Goal: Use online tool/utility: Utilize a website feature to perform a specific function

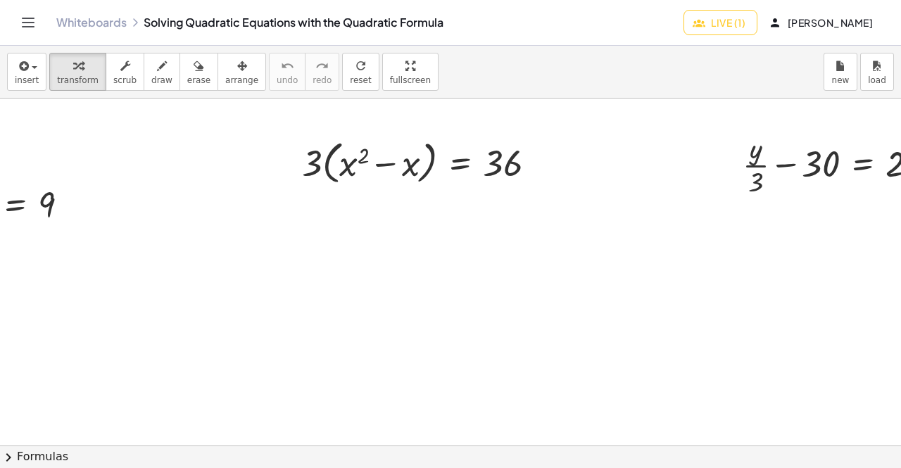
scroll to position [0, 1146]
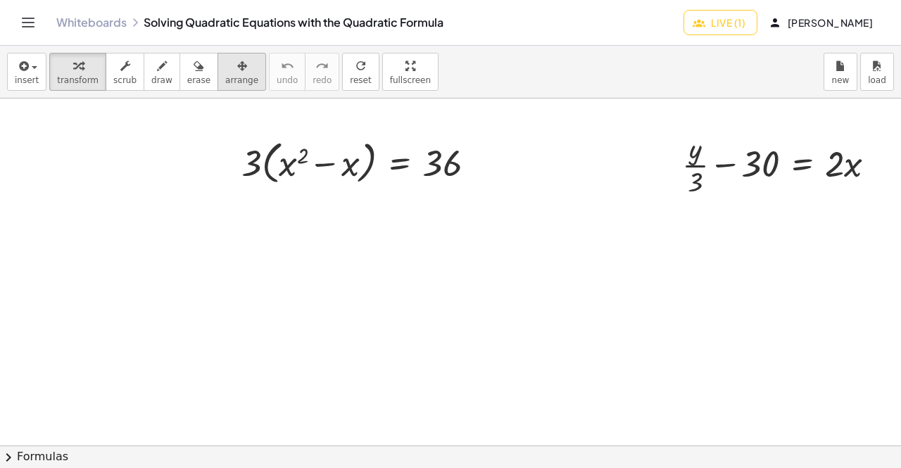
click at [225, 75] on span "arrange" at bounding box center [241, 80] width 33 height 10
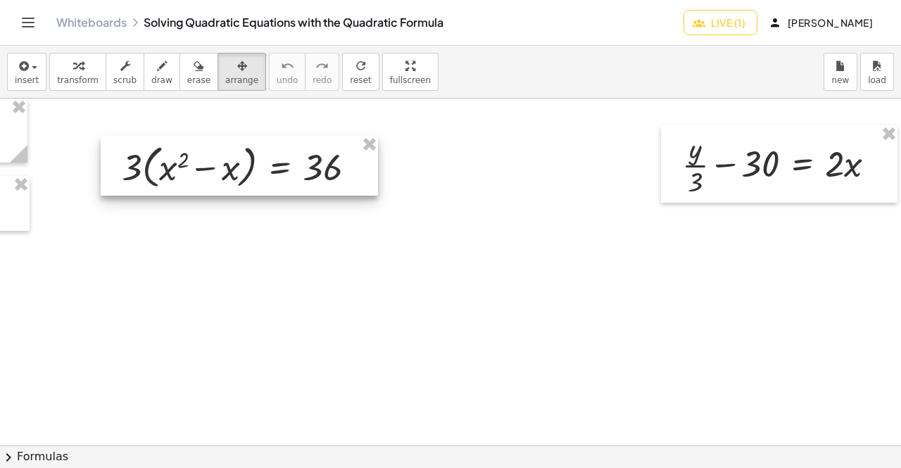
drag, startPoint x: 332, startPoint y: 175, endPoint x: 204, endPoint y: 180, distance: 128.2
click at [204, 180] on div at bounding box center [239, 166] width 277 height 61
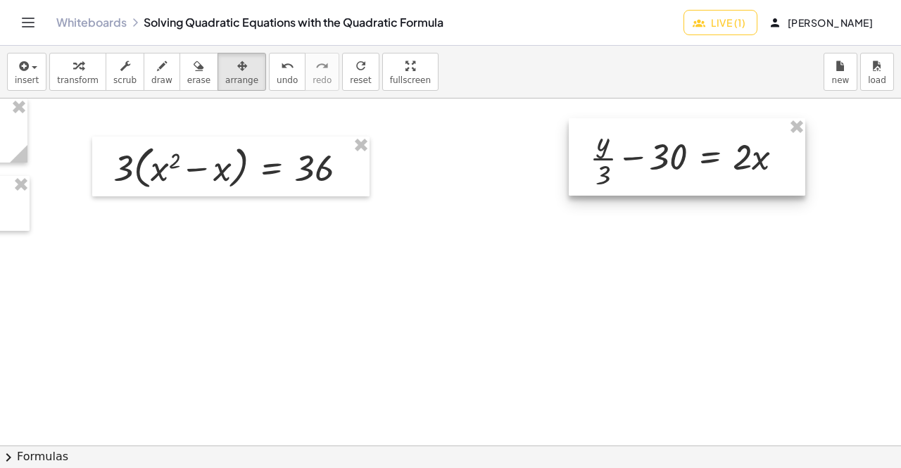
drag, startPoint x: 717, startPoint y: 160, endPoint x: 625, endPoint y: 153, distance: 92.5
click at [625, 153] on div at bounding box center [687, 156] width 236 height 77
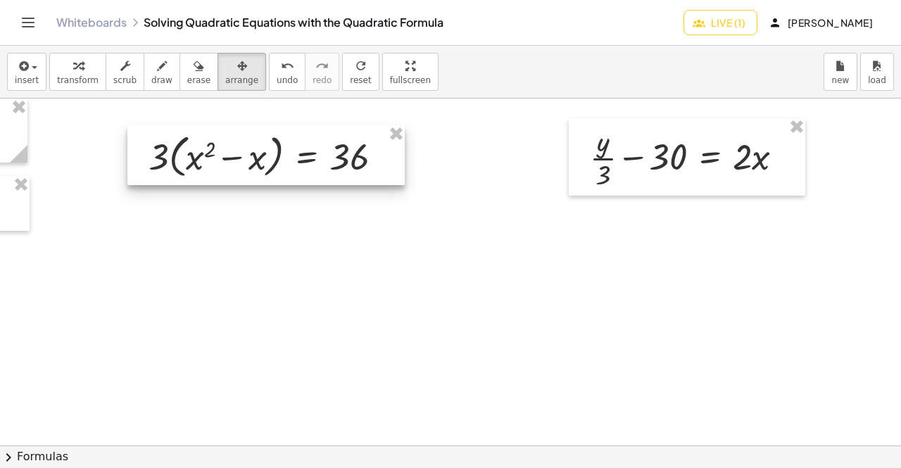
drag, startPoint x: 256, startPoint y: 158, endPoint x: 291, endPoint y: 147, distance: 36.9
click at [291, 147] on div at bounding box center [265, 155] width 277 height 61
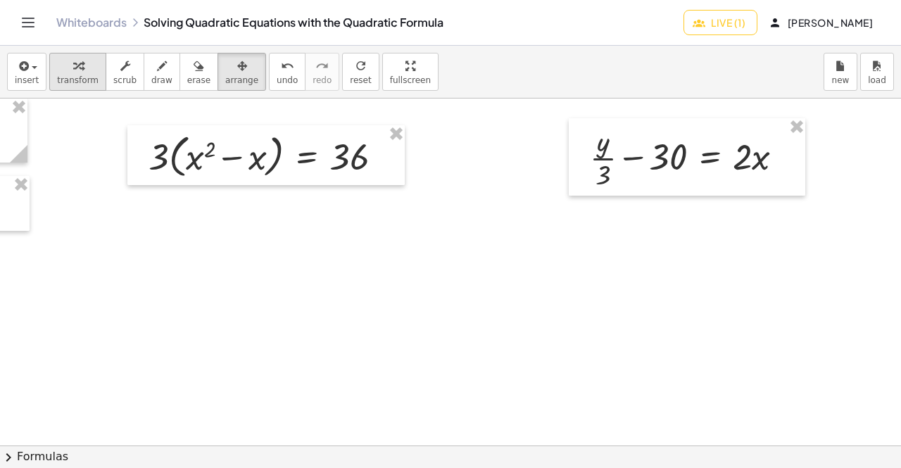
click at [86, 63] on div "button" at bounding box center [78, 65] width 42 height 17
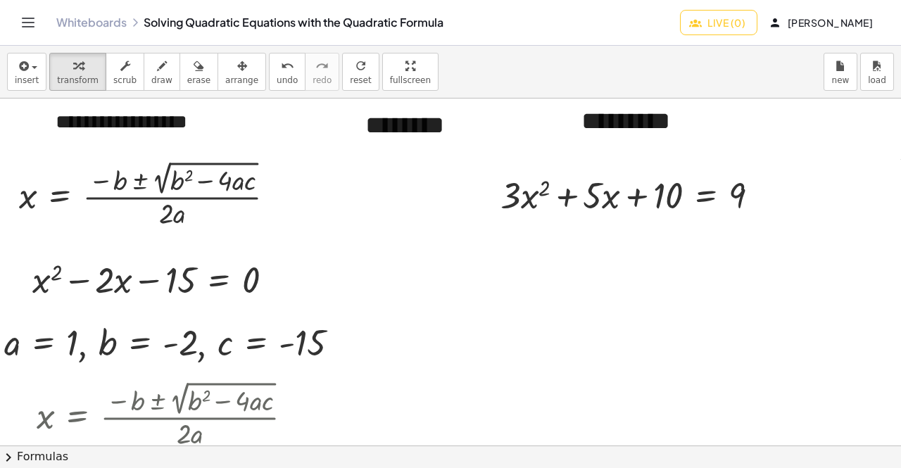
scroll to position [8, 384]
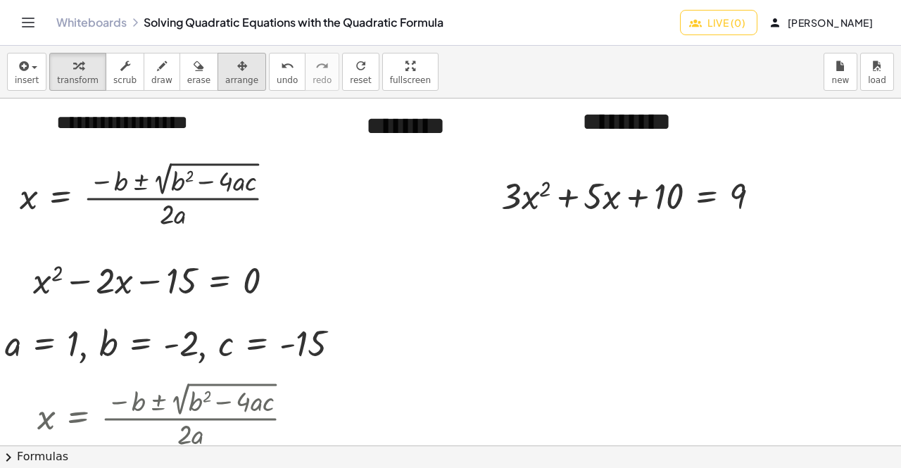
click at [225, 75] on span "arrange" at bounding box center [241, 80] width 33 height 10
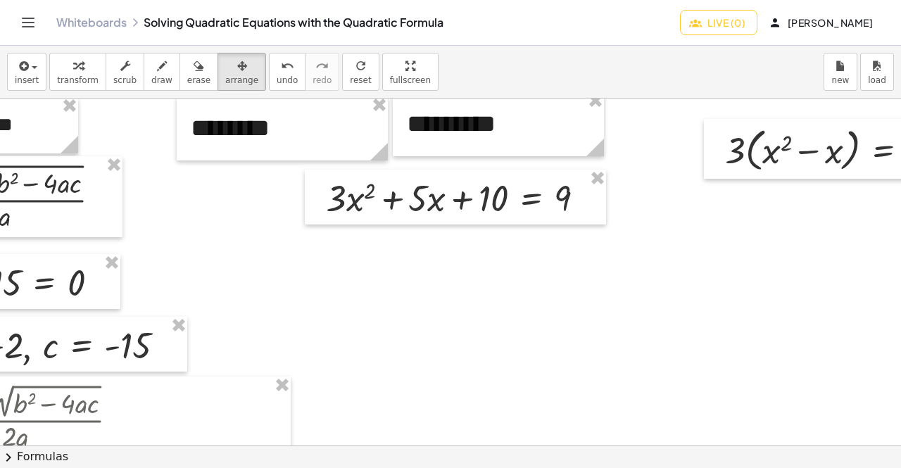
scroll to position [6, 563]
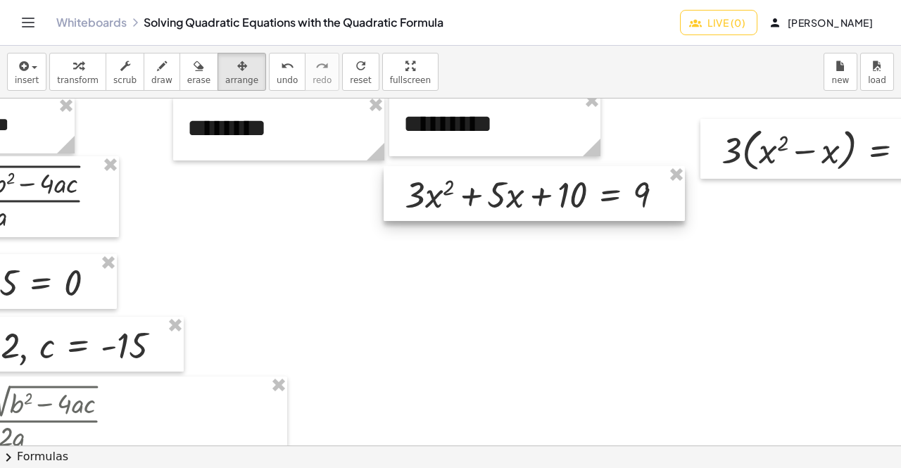
drag, startPoint x: 448, startPoint y: 209, endPoint x: 525, endPoint y: 205, distance: 77.5
click at [525, 205] on div at bounding box center [534, 193] width 301 height 55
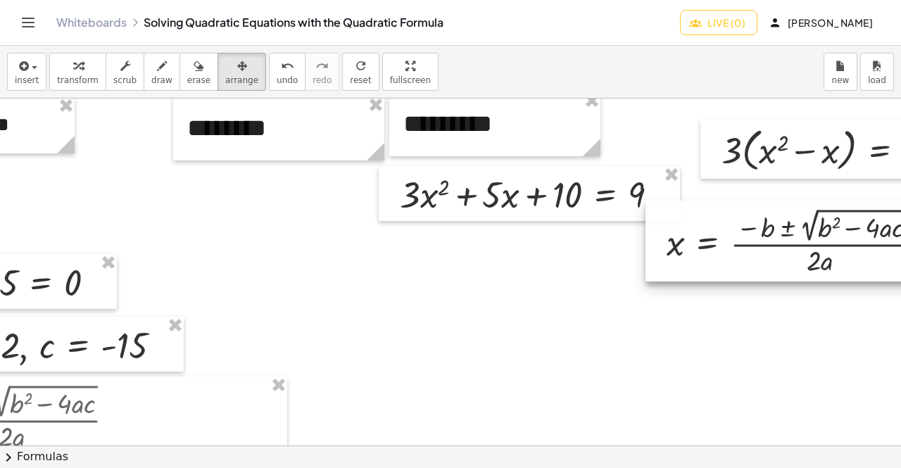
drag, startPoint x: 75, startPoint y: 203, endPoint x: 900, endPoint y: 240, distance: 826.3
click at [900, 240] on div "**********" at bounding box center [450, 272] width 901 height 347
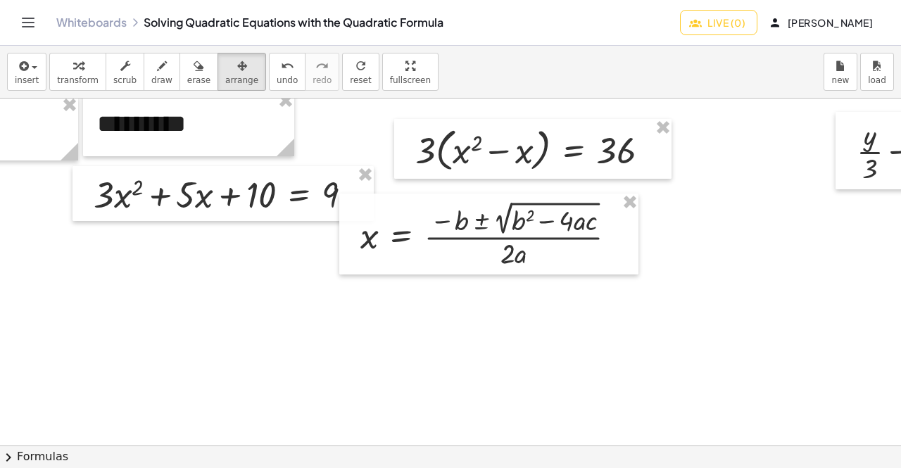
scroll to position [6, 870]
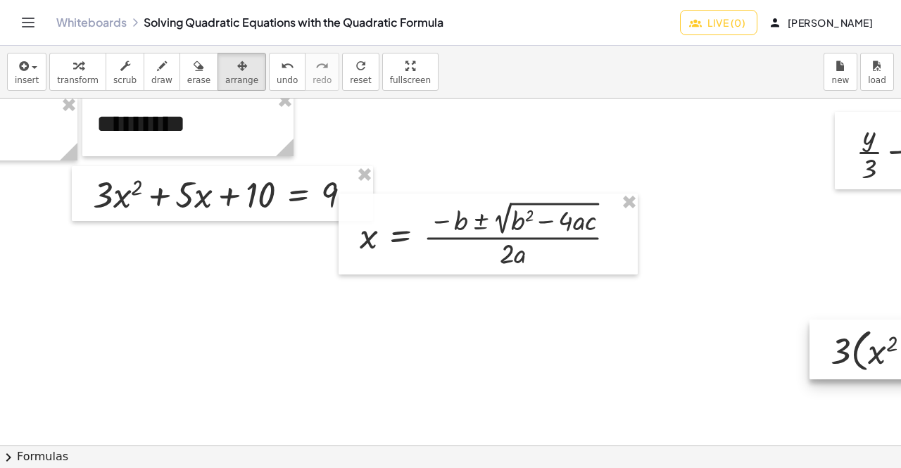
drag, startPoint x: 484, startPoint y: 150, endPoint x: 900, endPoint y: 350, distance: 461.4
click at [900, 350] on div "**********" at bounding box center [450, 272] width 901 height 347
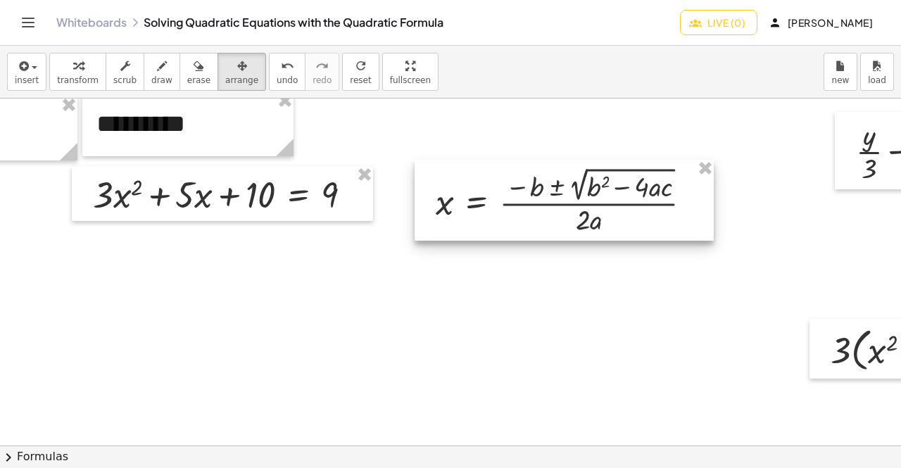
drag, startPoint x: 494, startPoint y: 207, endPoint x: 525, endPoint y: 195, distance: 33.2
click at [525, 195] on div at bounding box center [563, 200] width 299 height 81
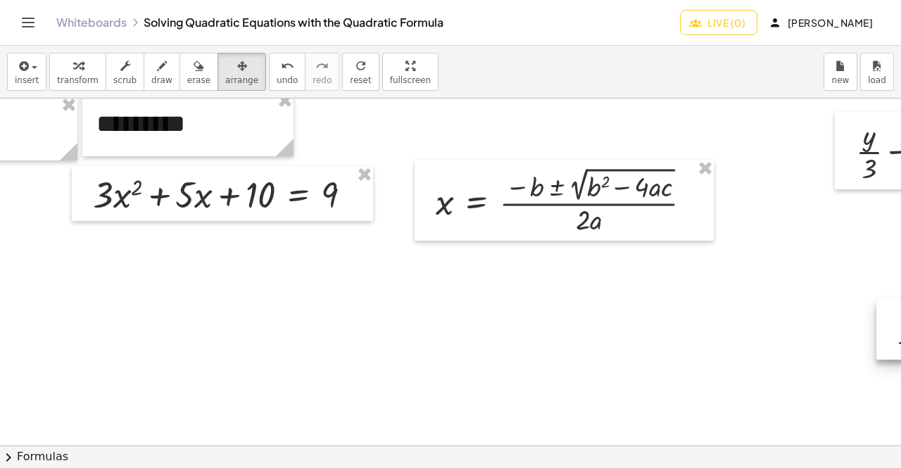
drag, startPoint x: 833, startPoint y: 339, endPoint x: 900, endPoint y: 320, distance: 69.5
click at [900, 320] on div "**********" at bounding box center [450, 272] width 901 height 347
drag, startPoint x: 847, startPoint y: 145, endPoint x: 900, endPoint y: 156, distance: 53.8
click at [900, 156] on div "**********" at bounding box center [450, 272] width 901 height 347
drag, startPoint x: 876, startPoint y: 329, endPoint x: 900, endPoint y: 317, distance: 26.7
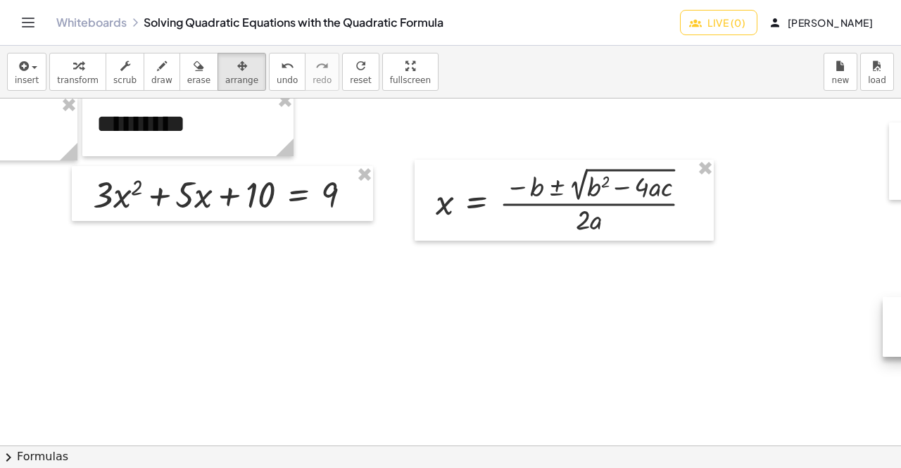
click at [900, 317] on div "**********" at bounding box center [450, 272] width 901 height 347
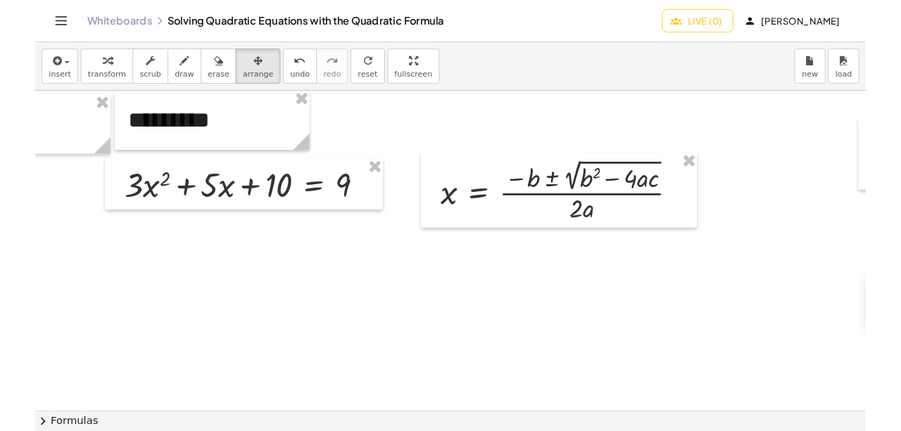
scroll to position [0, 866]
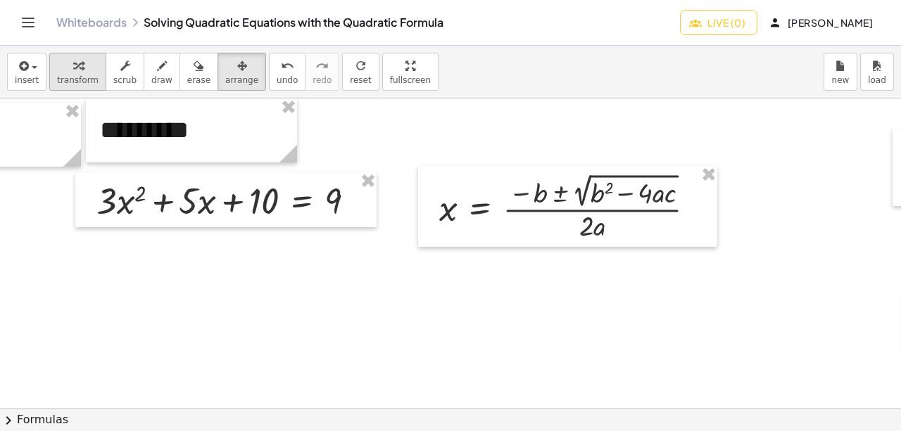
click at [73, 68] on icon "button" at bounding box center [78, 66] width 10 height 17
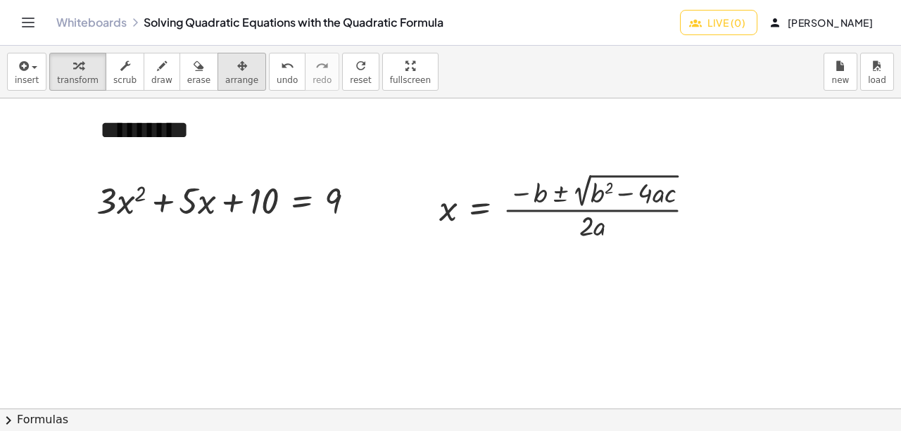
click at [225, 68] on div "button" at bounding box center [241, 65] width 33 height 17
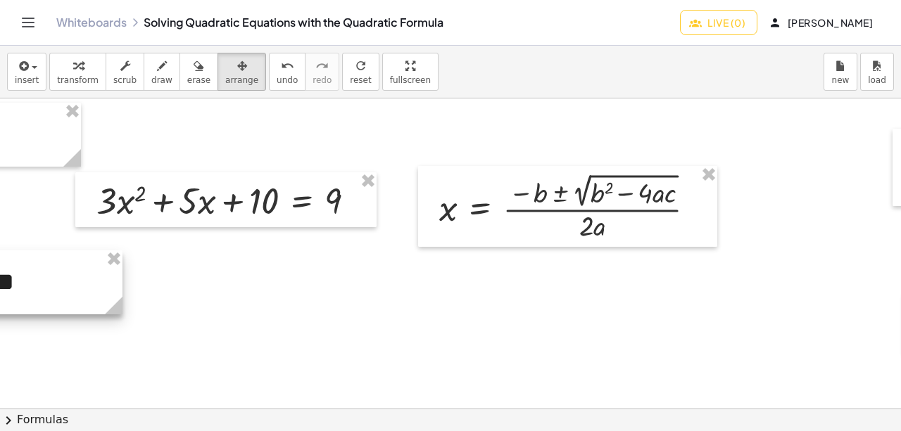
drag, startPoint x: 175, startPoint y: 129, endPoint x: 0, endPoint y: 303, distance: 246.3
click at [0, 303] on div at bounding box center [16, 283] width 211 height 64
drag, startPoint x: 91, startPoint y: 308, endPoint x: 18, endPoint y: 208, distance: 123.9
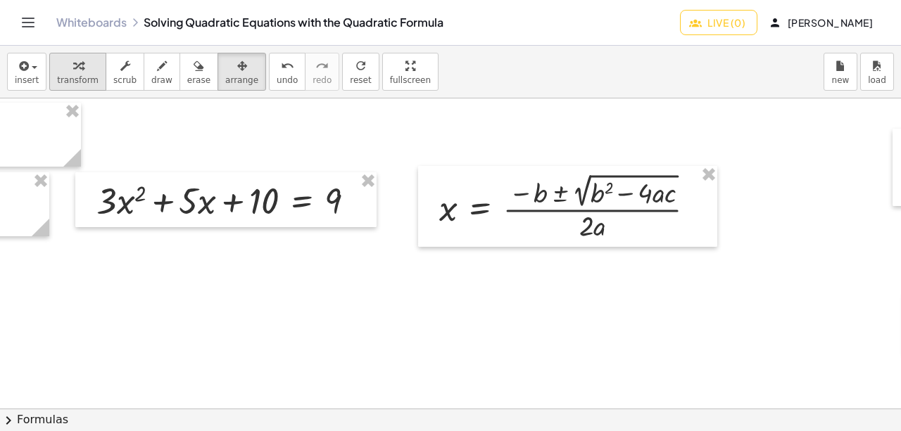
click at [75, 75] on span "transform" at bounding box center [78, 80] width 42 height 10
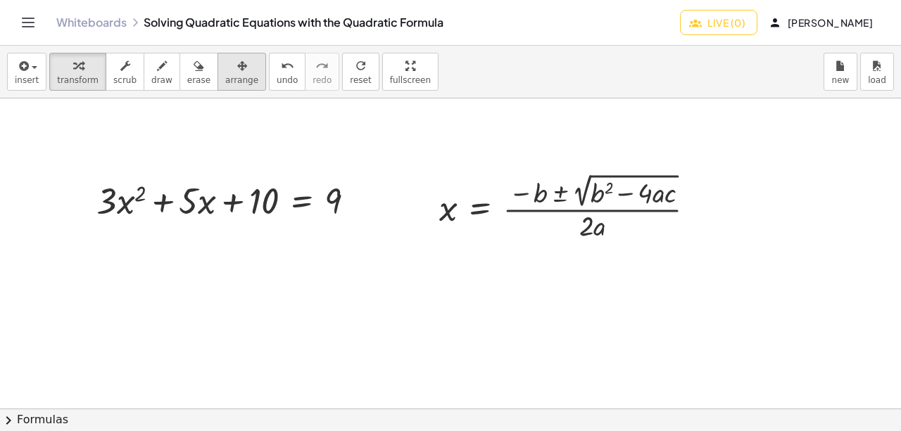
click at [227, 64] on div "button" at bounding box center [241, 65] width 33 height 17
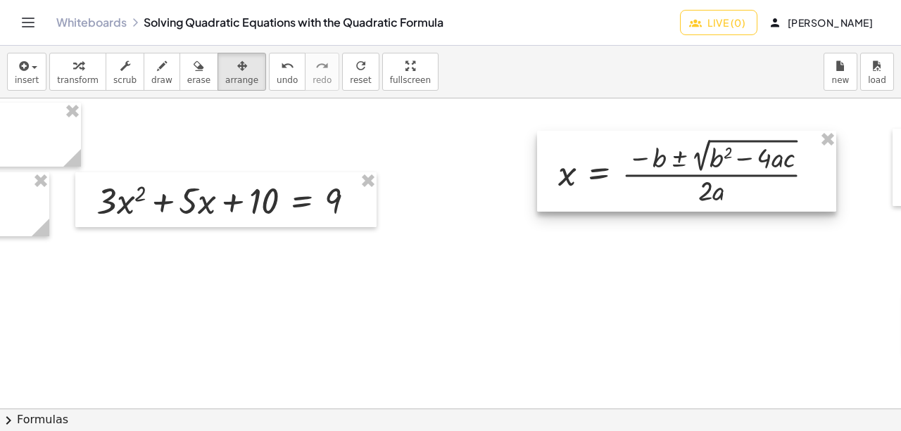
drag, startPoint x: 537, startPoint y: 193, endPoint x: 615, endPoint y: 160, distance: 84.8
click at [615, 160] on div at bounding box center [686, 171] width 299 height 81
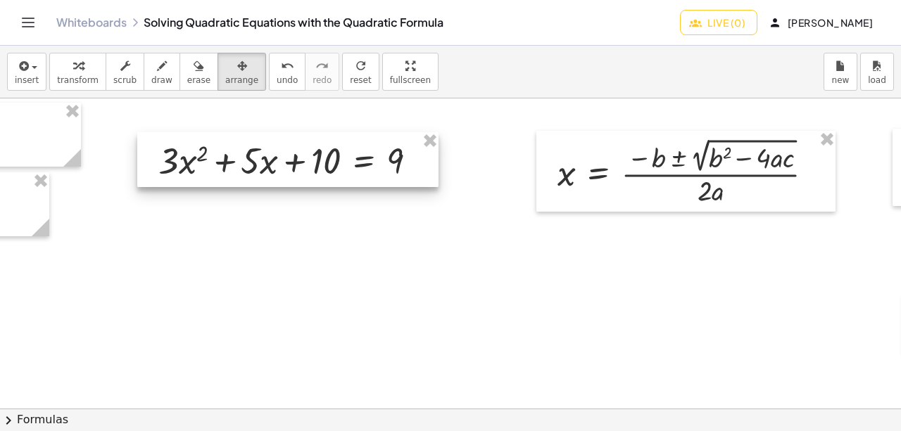
drag, startPoint x: 215, startPoint y: 197, endPoint x: 277, endPoint y: 157, distance: 74.4
click at [277, 157] on div at bounding box center [287, 159] width 301 height 55
click at [63, 75] on span "transform" at bounding box center [78, 80] width 42 height 10
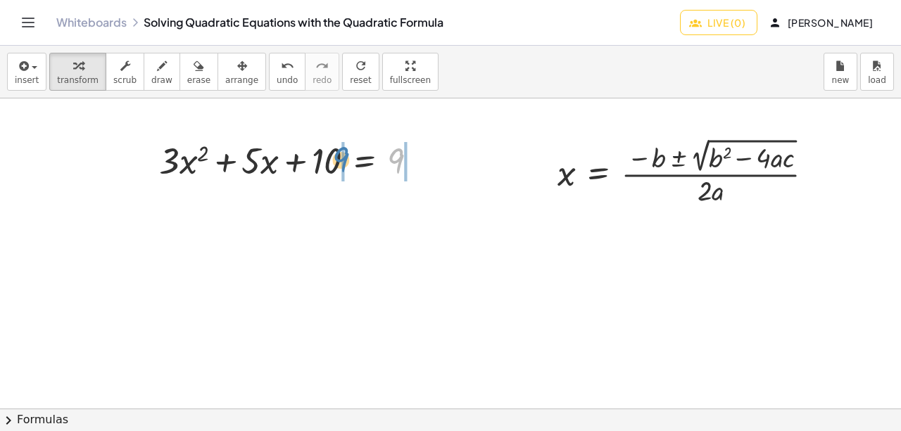
drag, startPoint x: 397, startPoint y: 163, endPoint x: 342, endPoint y: 161, distance: 54.9
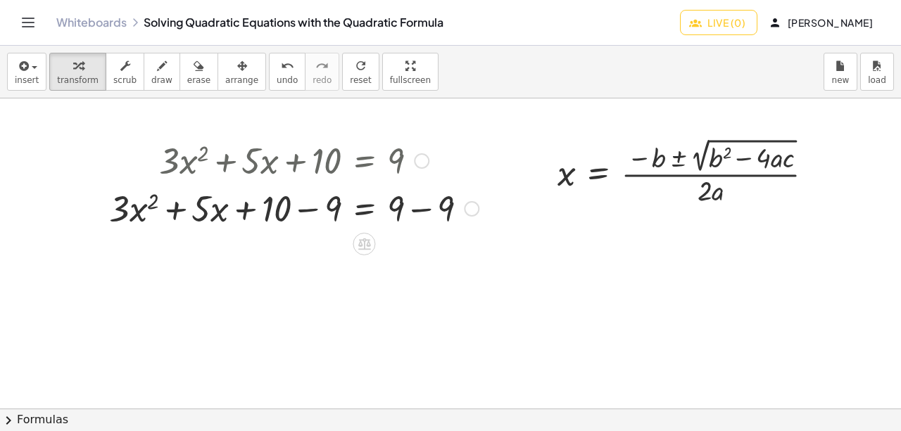
click at [423, 209] on div at bounding box center [294, 208] width 384 height 48
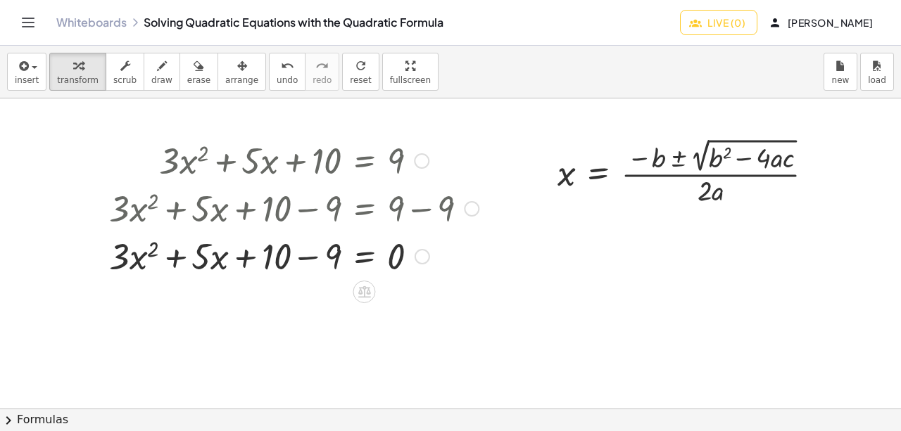
click at [311, 255] on div at bounding box center [294, 256] width 384 height 48
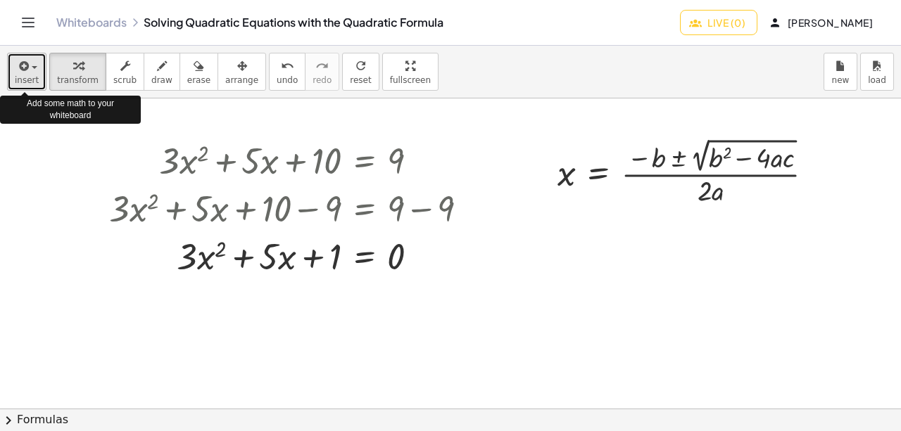
click at [20, 69] on icon "button" at bounding box center [22, 66] width 13 height 17
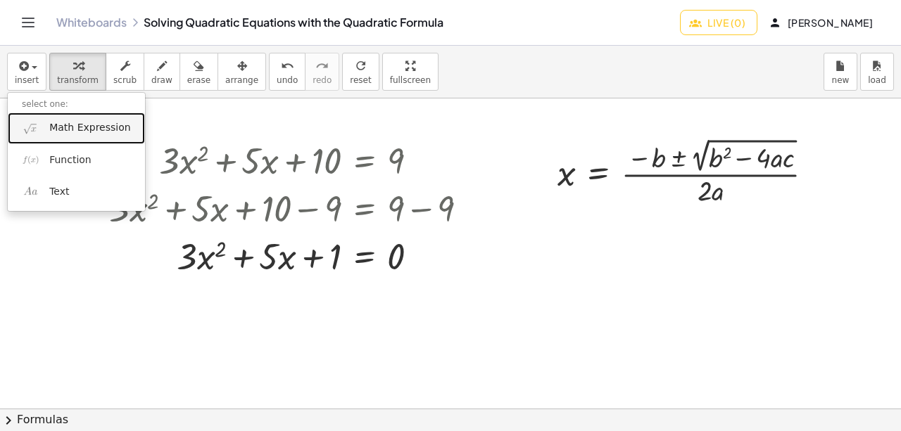
click at [77, 127] on span "Math Expression" at bounding box center [89, 128] width 81 height 14
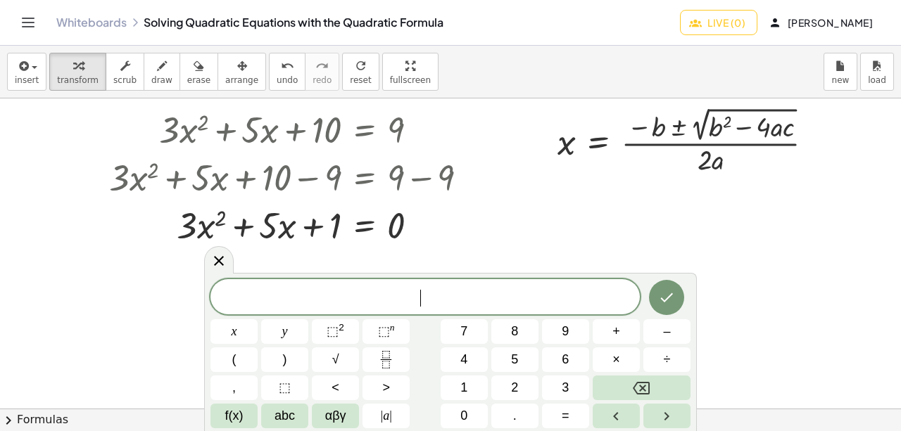
scroll to position [30, 866]
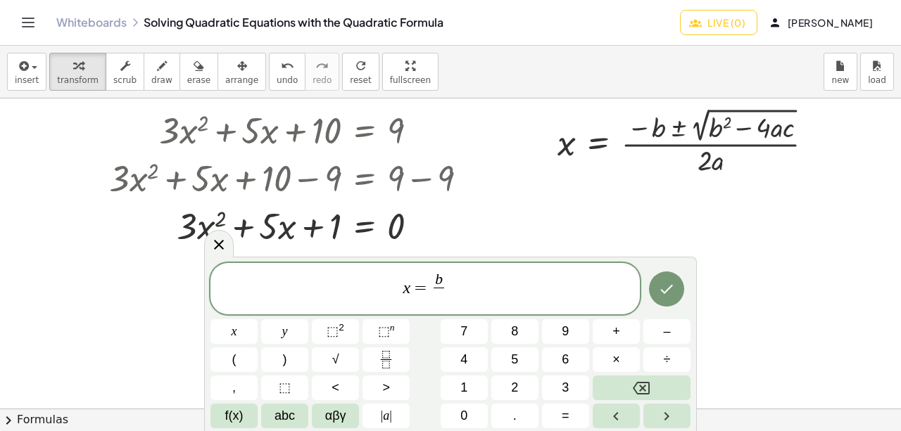
click at [436, 281] on var "b" at bounding box center [439, 279] width 8 height 17
click at [439, 281] on var "b" at bounding box center [439, 279] width 8 height 17
click at [438, 300] on span at bounding box center [438, 297] width 11 height 19
click at [445, 284] on span "b" at bounding box center [439, 280] width 18 height 15
click at [433, 278] on span "​ b" at bounding box center [439, 280] width 18 height 15
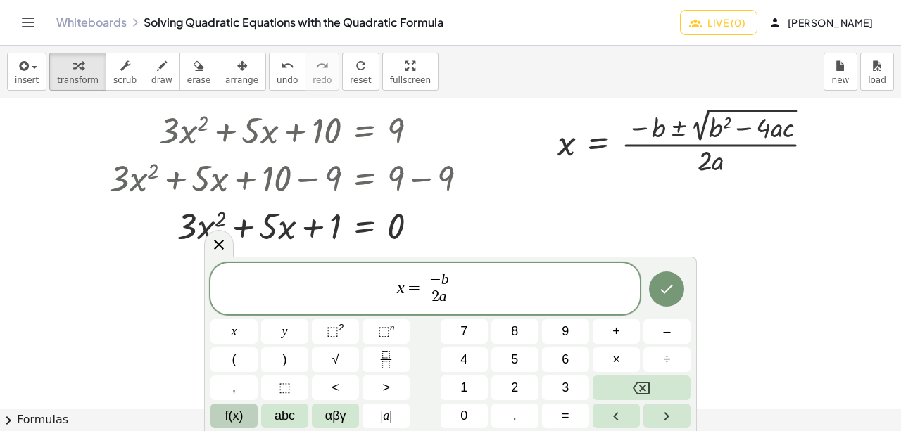
click at [246, 418] on button "f(x)" at bounding box center [233, 416] width 47 height 25
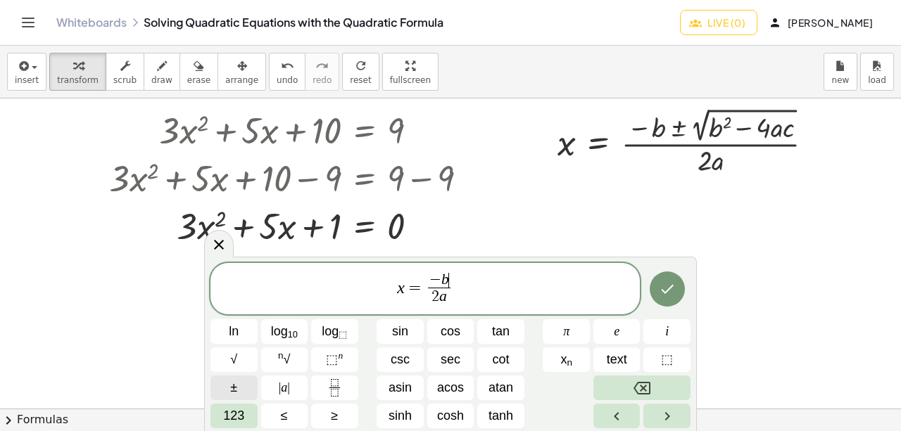
click at [233, 390] on span "±" at bounding box center [233, 388] width 7 height 19
click at [227, 365] on button "√" at bounding box center [233, 360] width 47 height 25
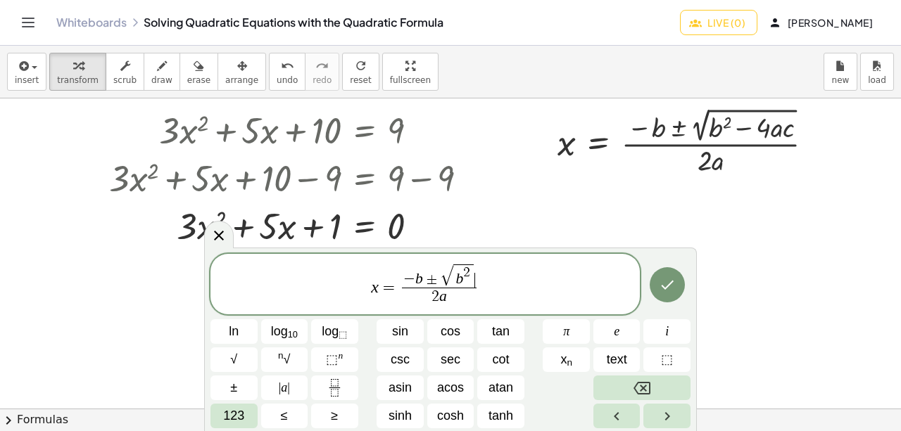
click at [475, 279] on span "− b ± √ b 2 ​" at bounding box center [439, 276] width 75 height 24
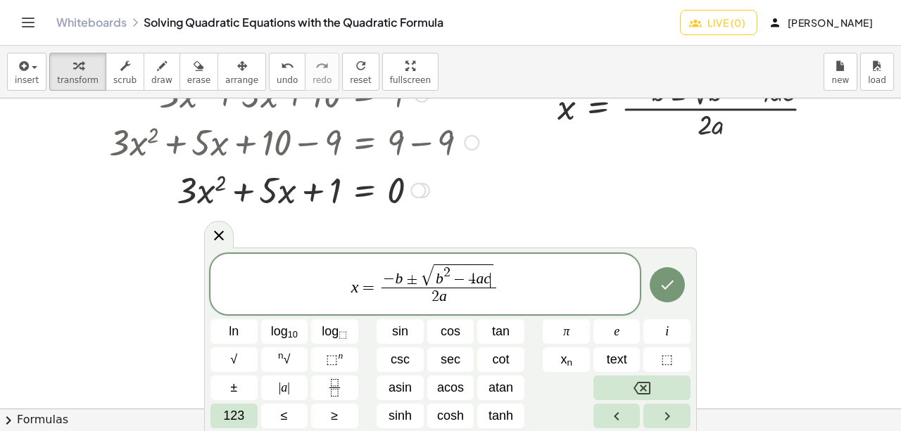
scroll to position [67, 866]
click at [483, 280] on span "b 2 − 4 a ​ c" at bounding box center [463, 276] width 60 height 23
click at [454, 300] on span "2 a" at bounding box center [439, 297] width 131 height 19
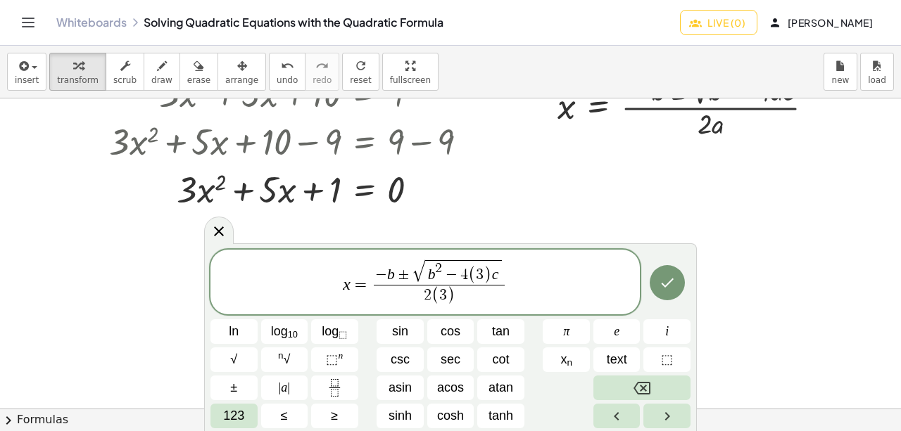
click at [432, 276] on var "b" at bounding box center [432, 274] width 8 height 17
click at [386, 274] on span "− b ​ ± √ ( 5 ) 2 − 4 ( 3 ) c" at bounding box center [438, 272] width 147 height 25
click at [517, 277] on span "( 5 ) 2 − 4 ( 3 ) c" at bounding box center [471, 272] width 92 height 25
click at [658, 282] on button "Done" at bounding box center [666, 282] width 35 height 35
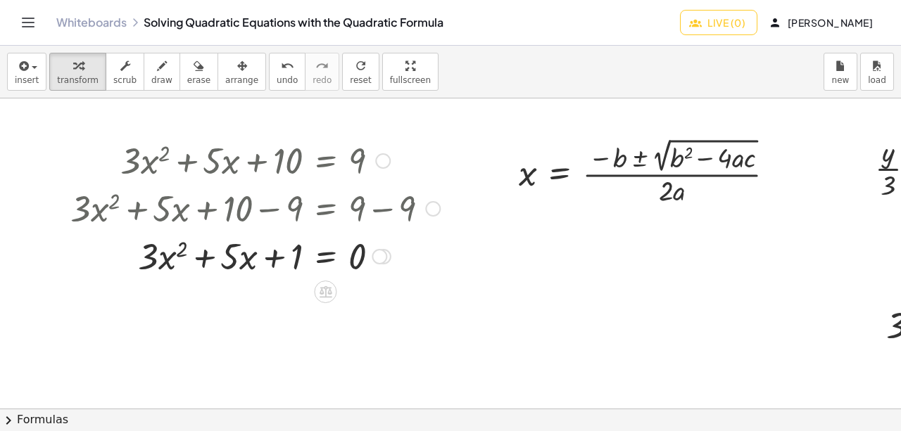
scroll to position [0, 894]
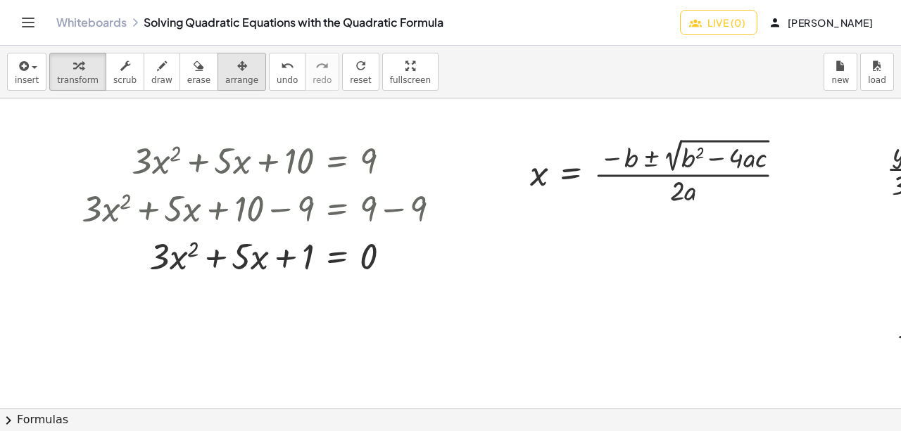
click at [225, 72] on div "button" at bounding box center [241, 65] width 33 height 17
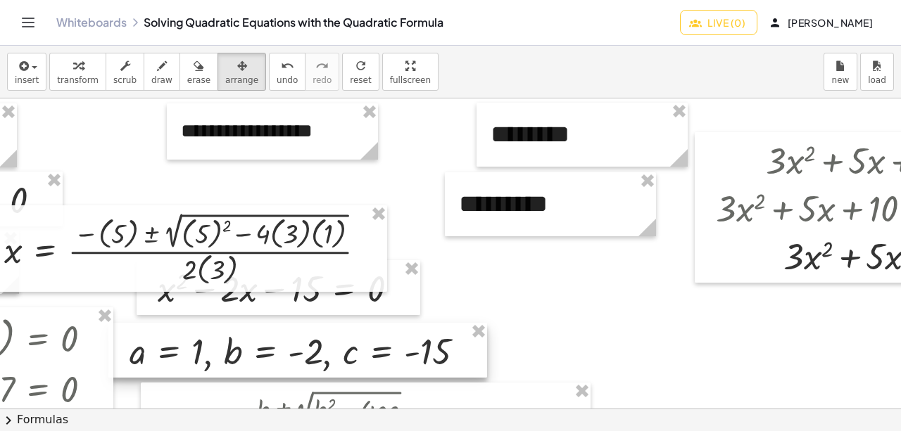
scroll to position [0, 251]
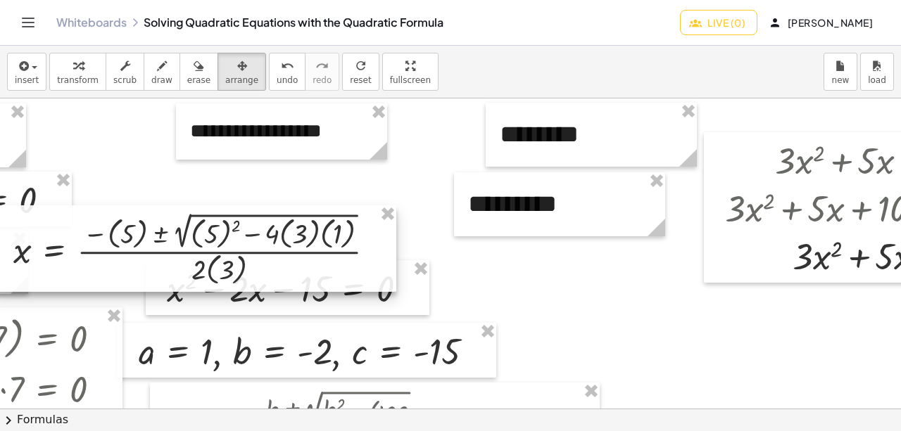
drag, startPoint x: 184, startPoint y: 231, endPoint x: 778, endPoint y: 323, distance: 601.0
click at [396, 292] on div at bounding box center [194, 248] width 404 height 87
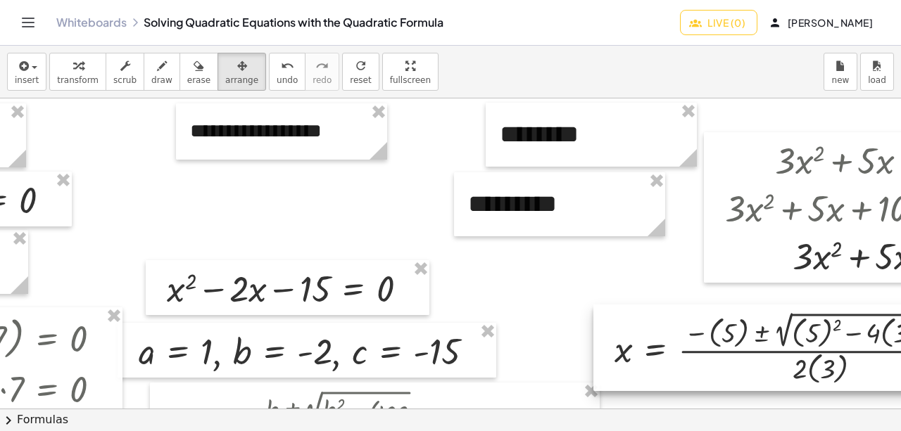
drag, startPoint x: 665, startPoint y: 329, endPoint x: 900, endPoint y: 269, distance: 242.7
click at [900, 269] on div "**********" at bounding box center [450, 254] width 901 height 310
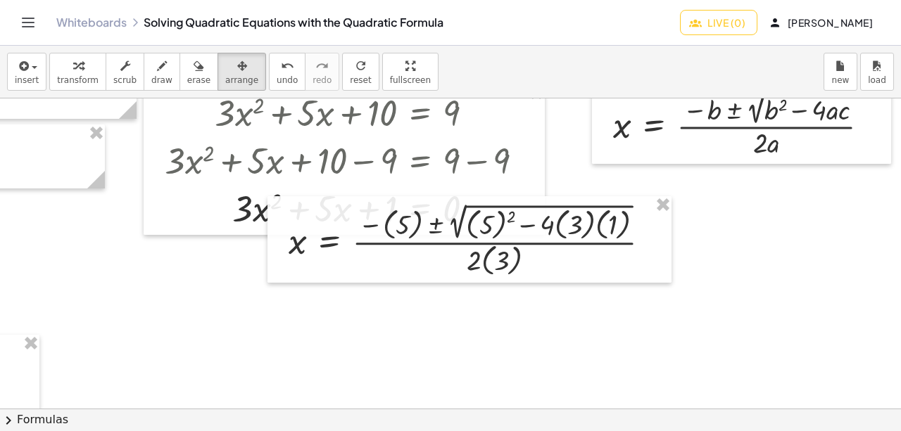
scroll to position [48, 810]
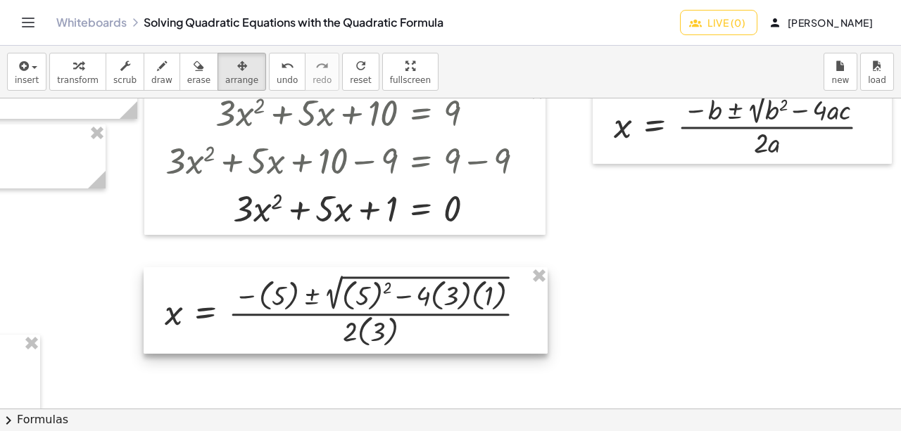
drag, startPoint x: 471, startPoint y: 260, endPoint x: 346, endPoint y: 330, distance: 143.3
click at [346, 330] on div at bounding box center [346, 310] width 404 height 87
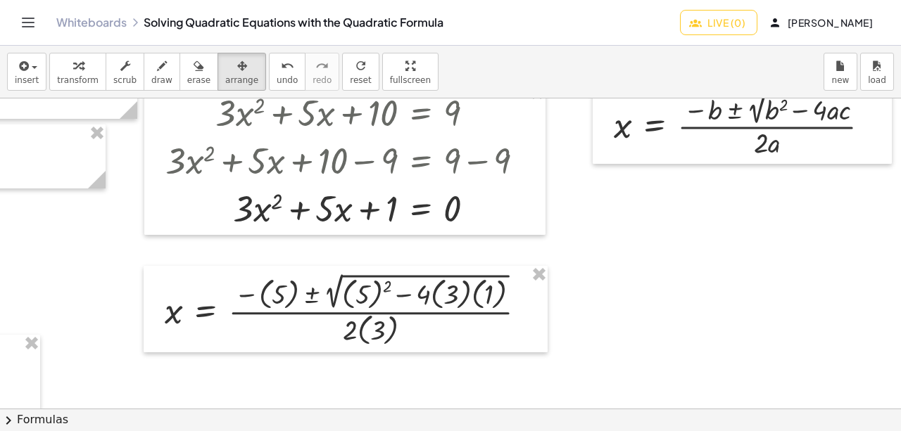
click at [64, 65] on div "button" at bounding box center [78, 65] width 42 height 17
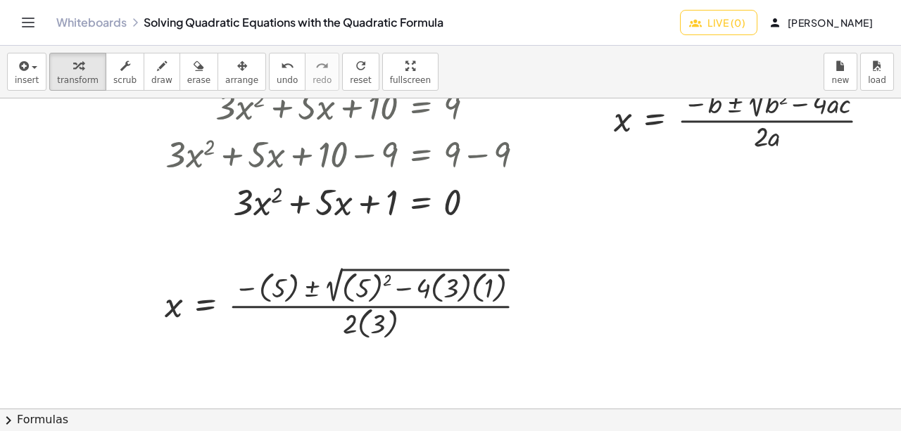
scroll to position [91, 810]
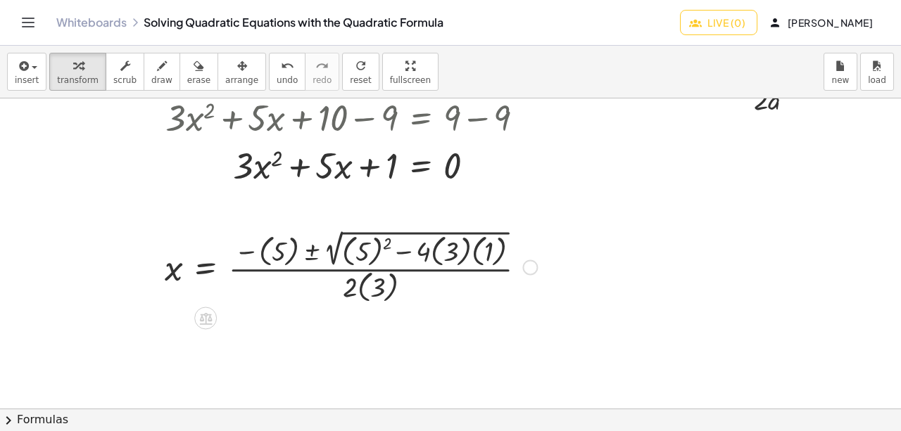
click at [384, 243] on div at bounding box center [351, 267] width 386 height 80
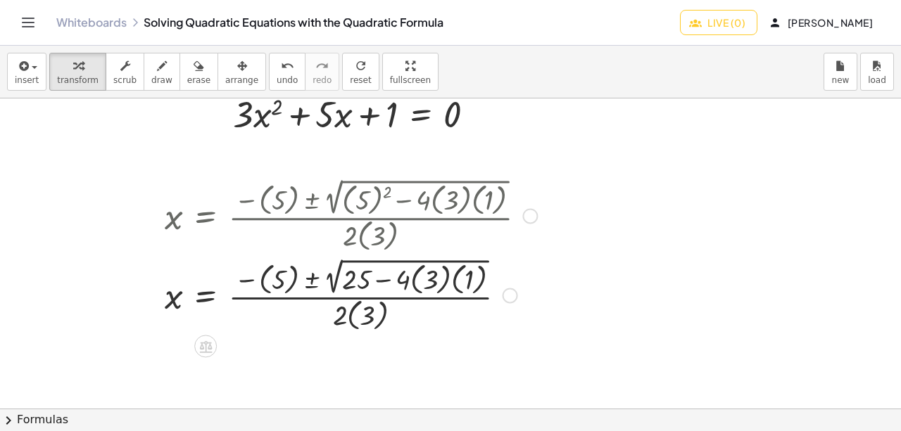
scroll to position [153, 810]
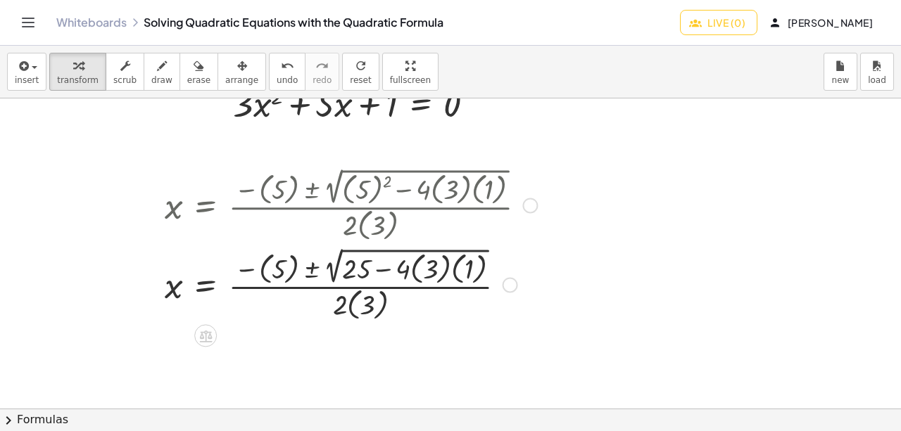
click at [415, 270] on div at bounding box center [351, 284] width 386 height 80
click at [413, 270] on div at bounding box center [351, 284] width 386 height 80
click at [424, 270] on div at bounding box center [351, 284] width 386 height 80
click at [422, 268] on div at bounding box center [351, 284] width 386 height 78
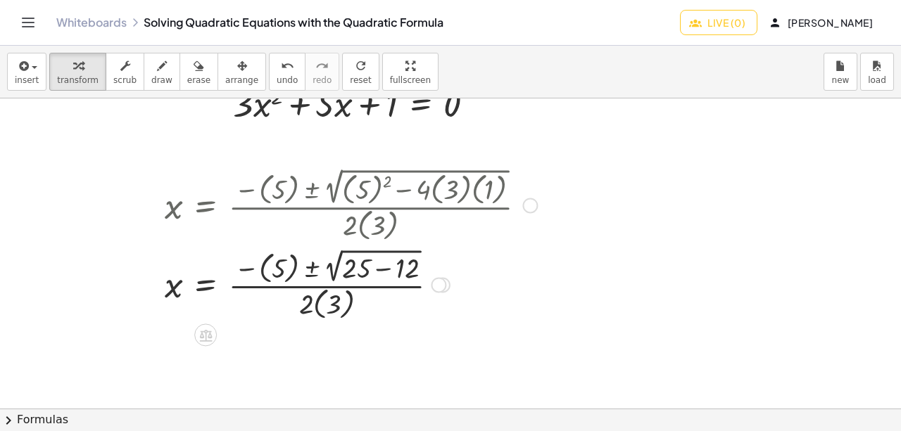
click at [384, 270] on div at bounding box center [351, 284] width 386 height 78
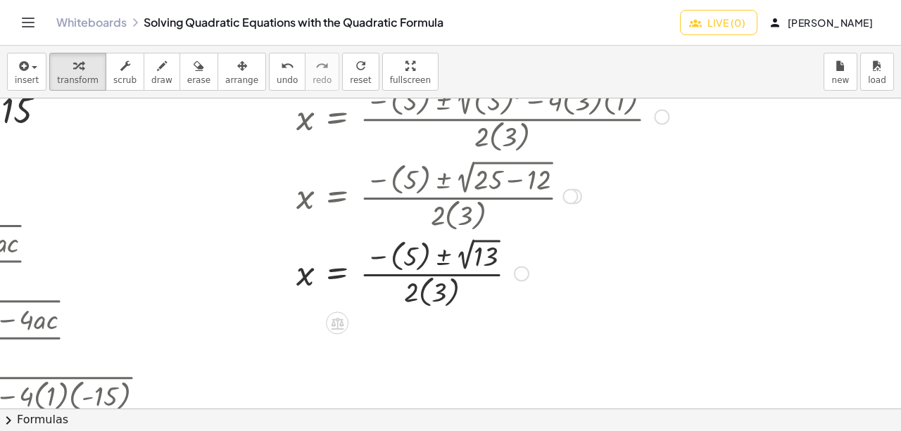
scroll to position [241, 657]
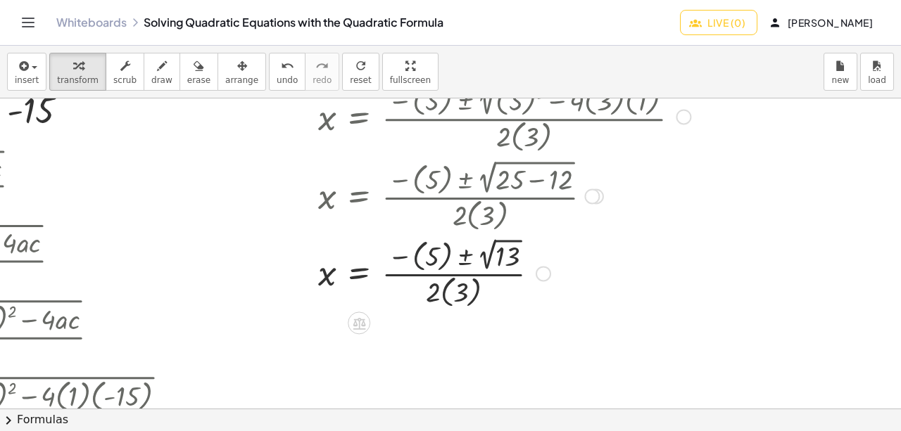
click at [418, 254] on div at bounding box center [504, 272] width 386 height 77
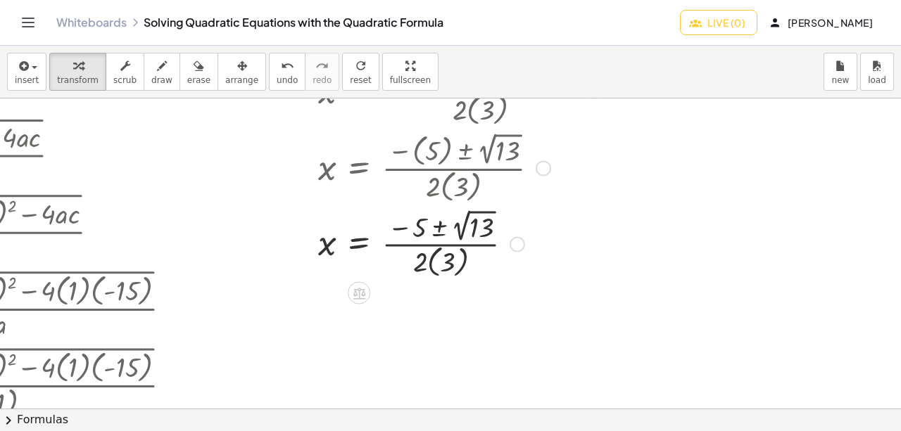
scroll to position [348, 657]
click at [429, 262] on div at bounding box center [504, 242] width 386 height 75
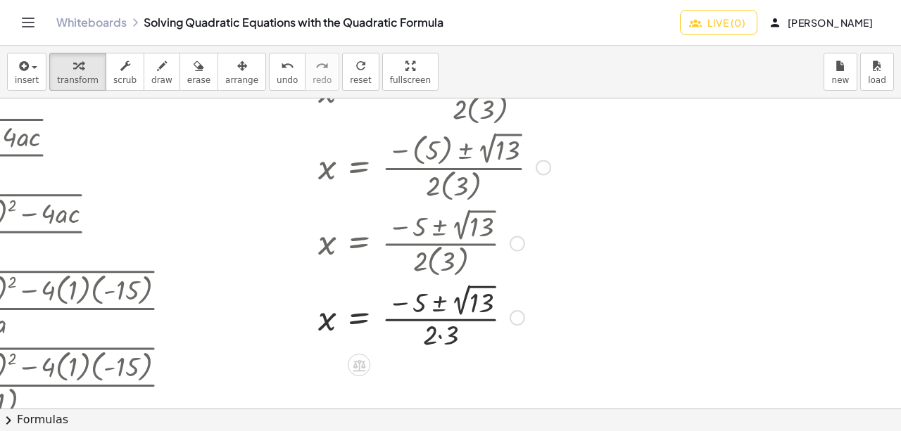
click at [441, 330] on div at bounding box center [504, 316] width 386 height 73
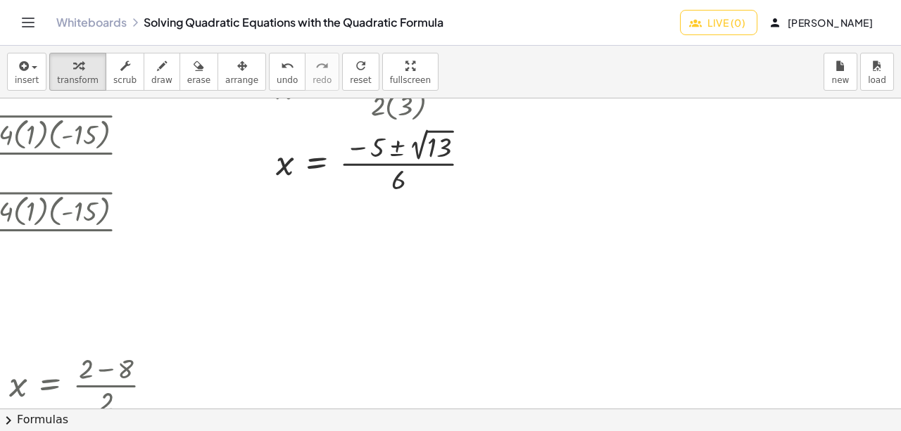
scroll to position [501, 699]
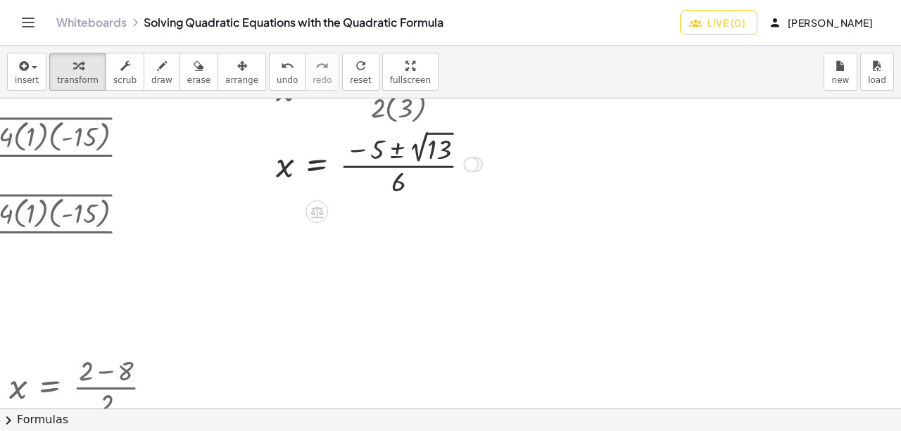
click at [398, 148] on div at bounding box center [462, 163] width 386 height 73
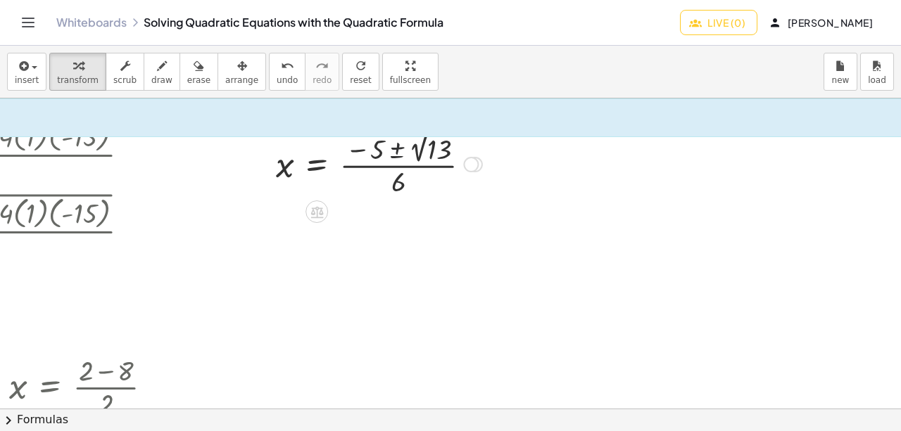
click at [393, 153] on div at bounding box center [462, 163] width 386 height 73
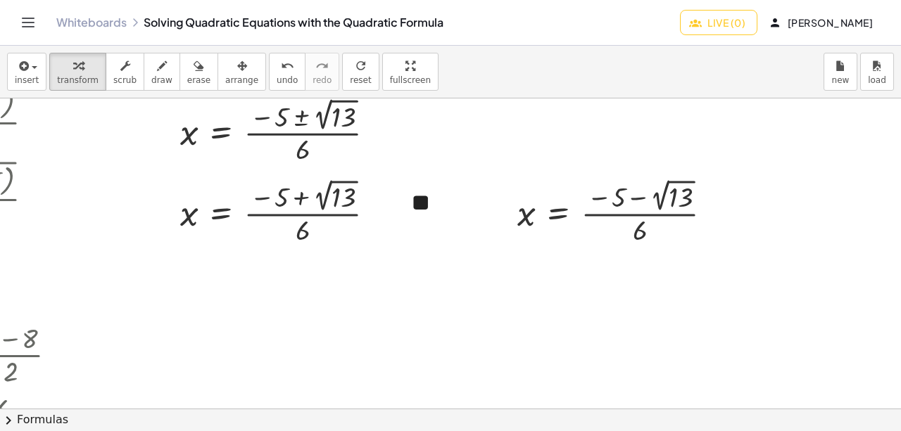
scroll to position [533, 799]
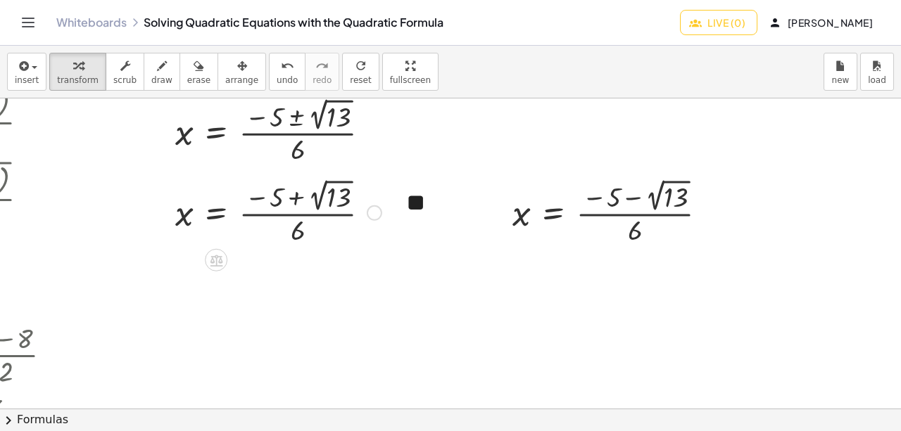
click at [322, 198] on div at bounding box center [278, 211] width 220 height 73
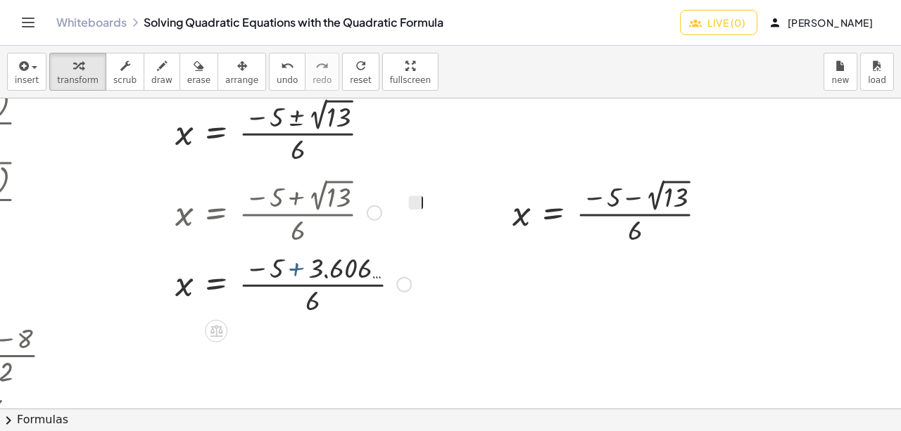
click at [296, 270] on div at bounding box center [293, 283] width 250 height 70
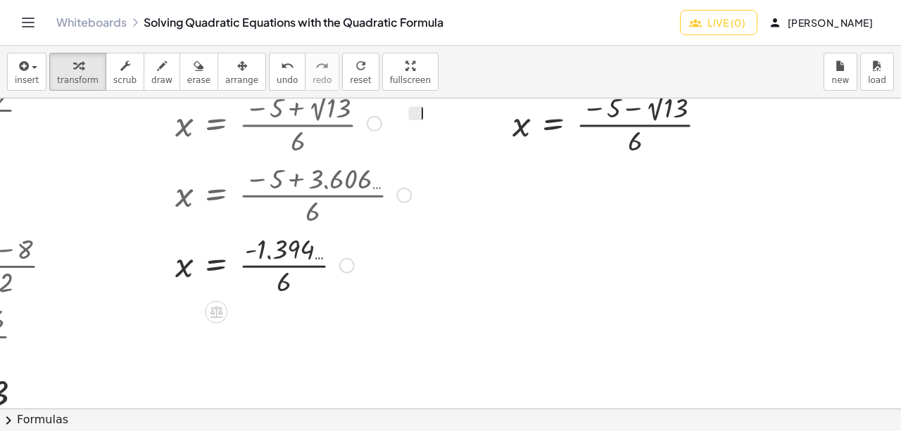
scroll to position [623, 799]
click at [299, 271] on div at bounding box center [293, 263] width 250 height 70
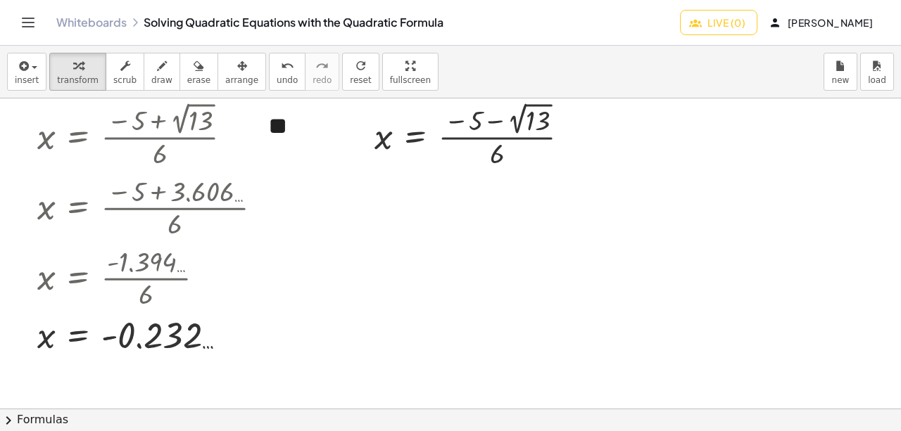
scroll to position [611, 937]
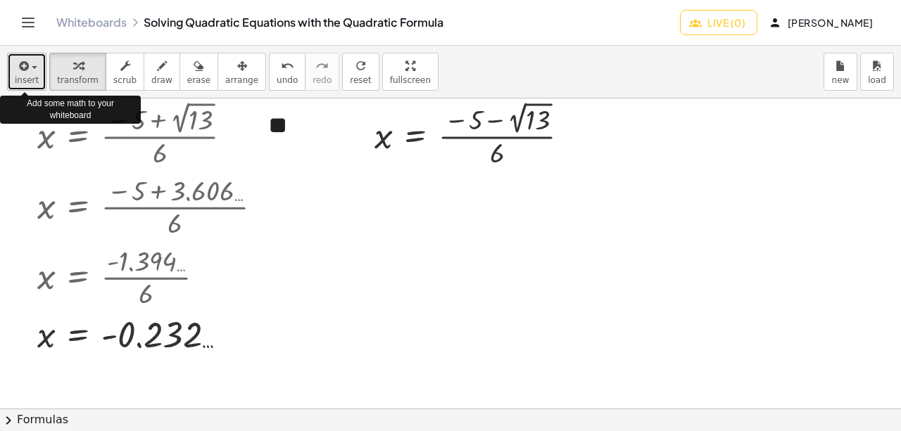
click at [32, 70] on div "button" at bounding box center [27, 65] width 24 height 17
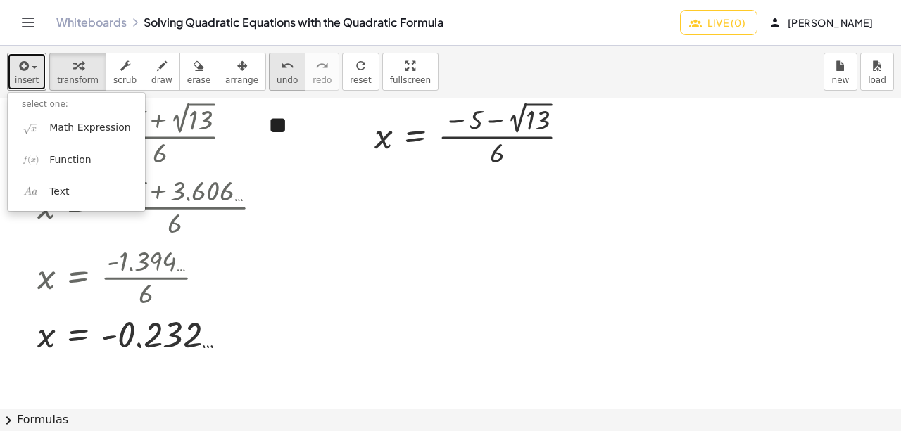
click at [237, 68] on icon "button" at bounding box center [242, 66] width 10 height 17
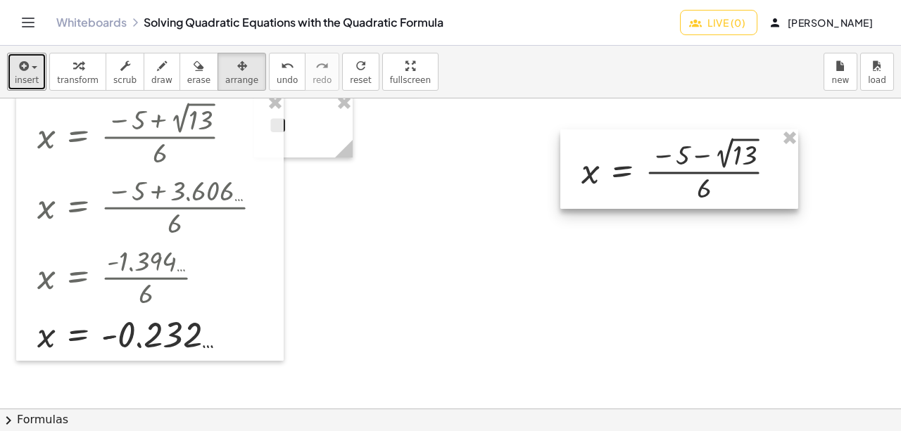
drag, startPoint x: 444, startPoint y: 133, endPoint x: 650, endPoint y: 167, distance: 208.9
click at [650, 167] on div at bounding box center [679, 169] width 238 height 80
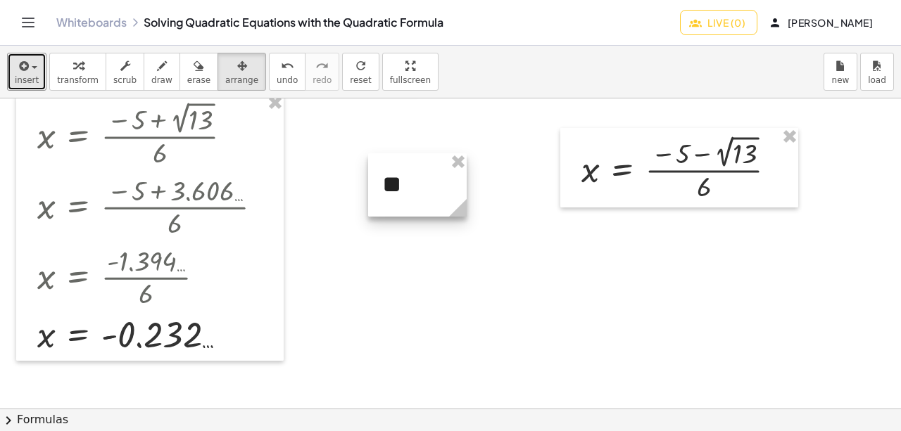
drag, startPoint x: 525, startPoint y: 188, endPoint x: 438, endPoint y: 178, distance: 87.1
click at [438, 178] on div at bounding box center [417, 184] width 99 height 63
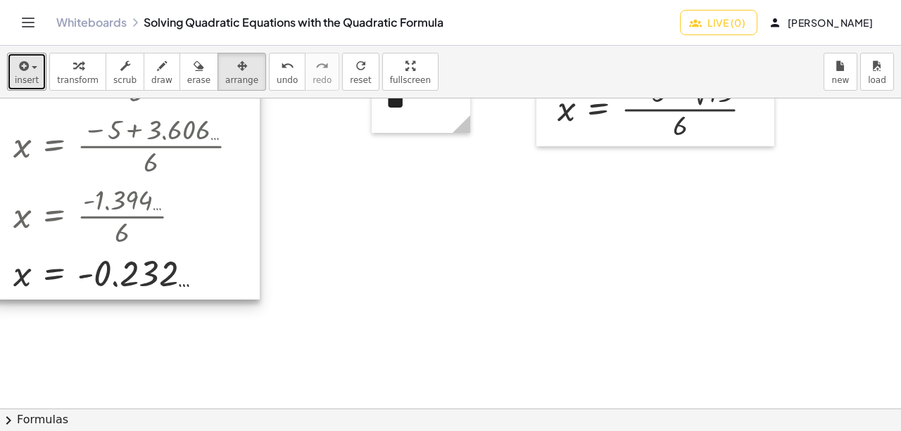
scroll to position [673, 961]
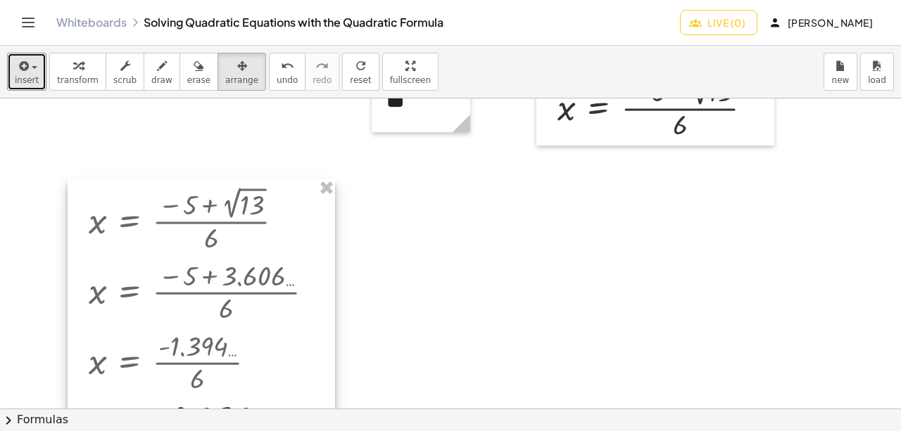
drag, startPoint x: 180, startPoint y: 198, endPoint x: 255, endPoint y: 340, distance: 160.5
click at [255, 340] on div at bounding box center [201, 312] width 267 height 267
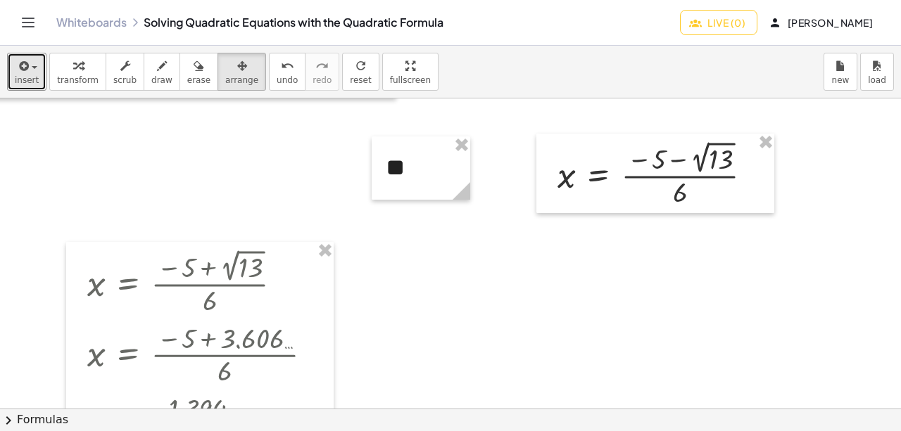
scroll to position [604, 961]
click at [277, 80] on span "undo" at bounding box center [287, 80] width 21 height 10
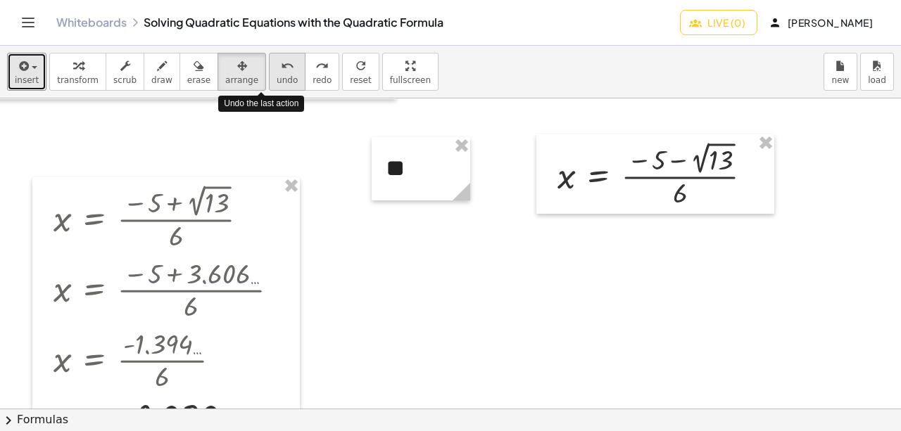
click at [277, 80] on span "undo" at bounding box center [287, 80] width 21 height 10
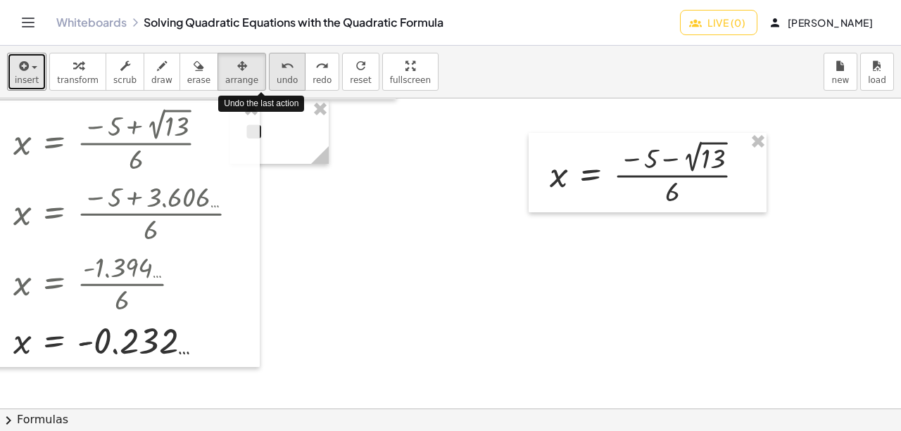
click at [277, 80] on span "undo" at bounding box center [287, 80] width 21 height 10
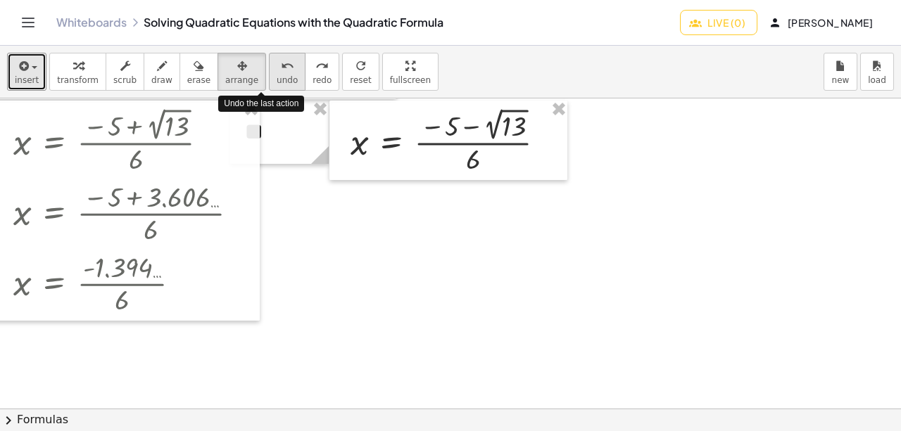
click at [277, 80] on span "undo" at bounding box center [287, 80] width 21 height 10
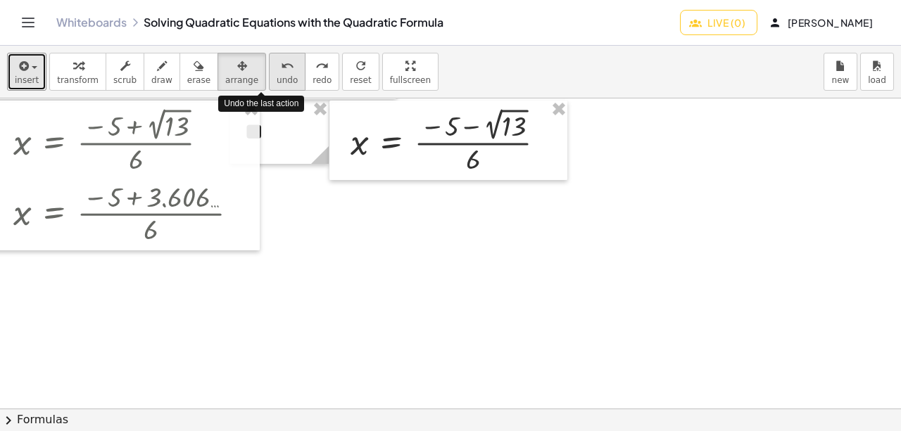
click at [277, 80] on span "undo" at bounding box center [287, 80] width 21 height 10
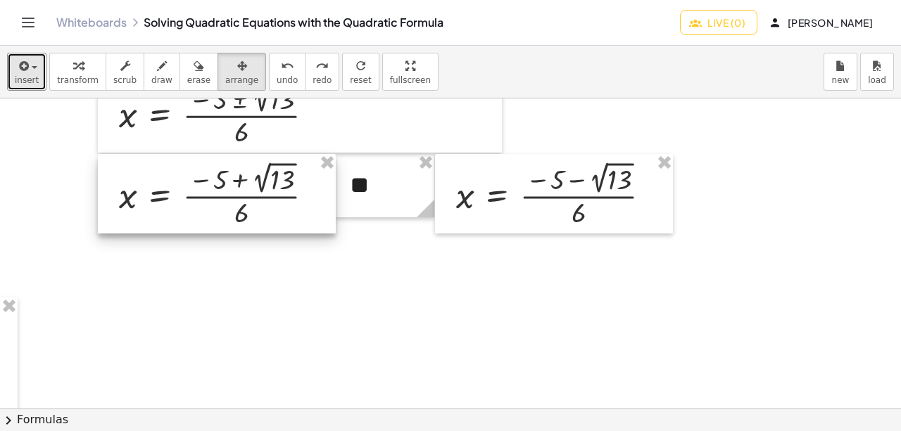
scroll to position [551, 854]
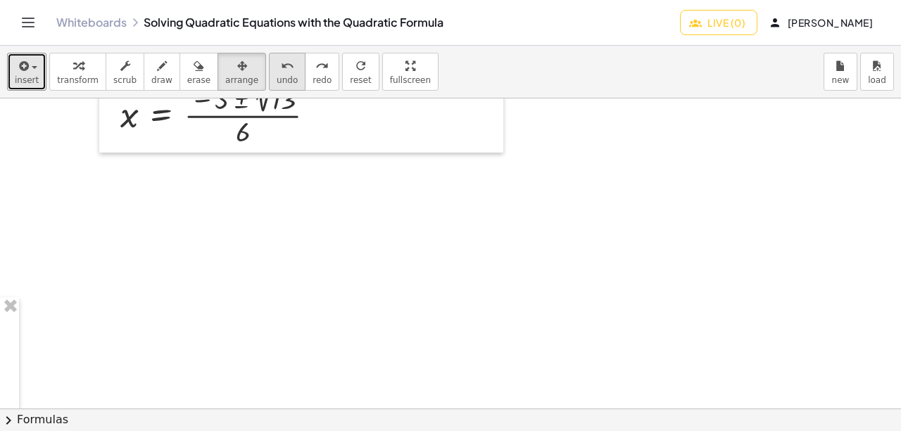
click at [277, 75] on span "undo" at bounding box center [287, 80] width 21 height 10
click at [315, 70] on icon "redo" at bounding box center [321, 66] width 13 height 17
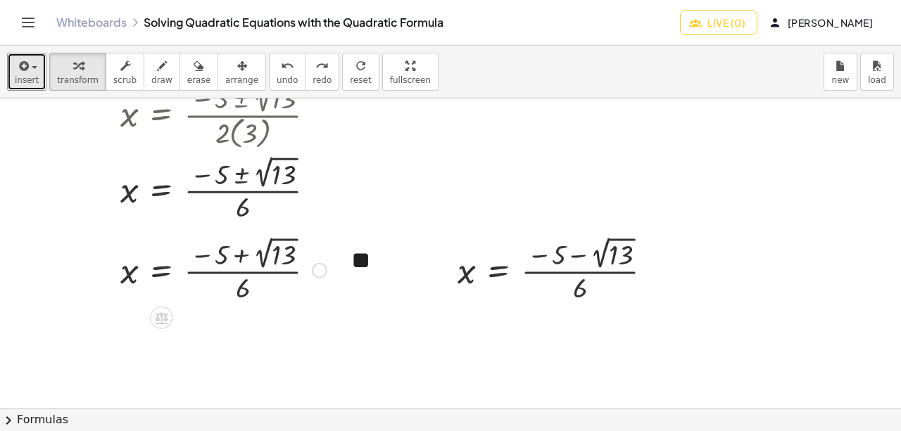
scroll to position [475, 854]
click at [157, 61] on icon "button" at bounding box center [162, 66] width 10 height 17
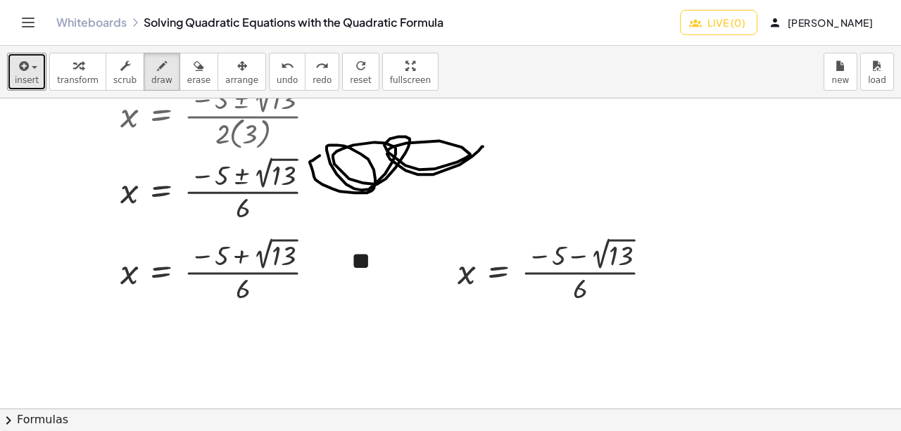
drag, startPoint x: 319, startPoint y: 155, endPoint x: 482, endPoint y: 146, distance: 162.8
click at [482, 146] on div at bounding box center [171, 320] width 2051 height 1393
click at [189, 76] on span "erase" at bounding box center [198, 80] width 23 height 10
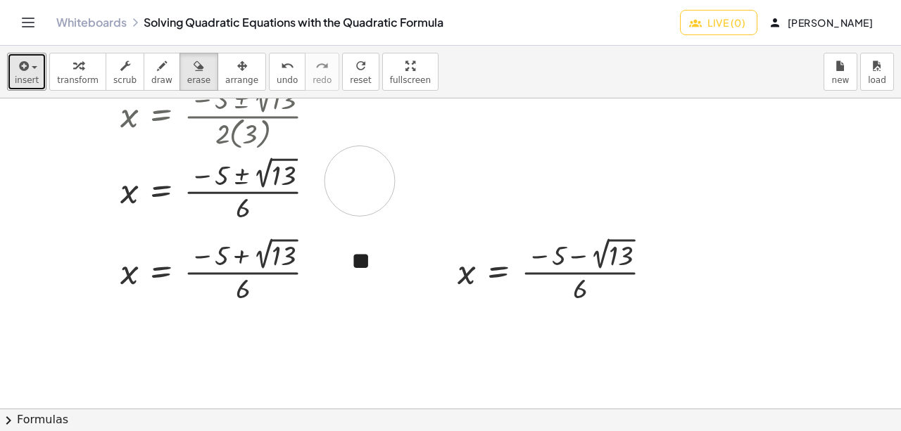
drag, startPoint x: 455, startPoint y: 163, endPoint x: 381, endPoint y: 179, distance: 76.5
click at [381, 179] on div at bounding box center [171, 320] width 2051 height 1393
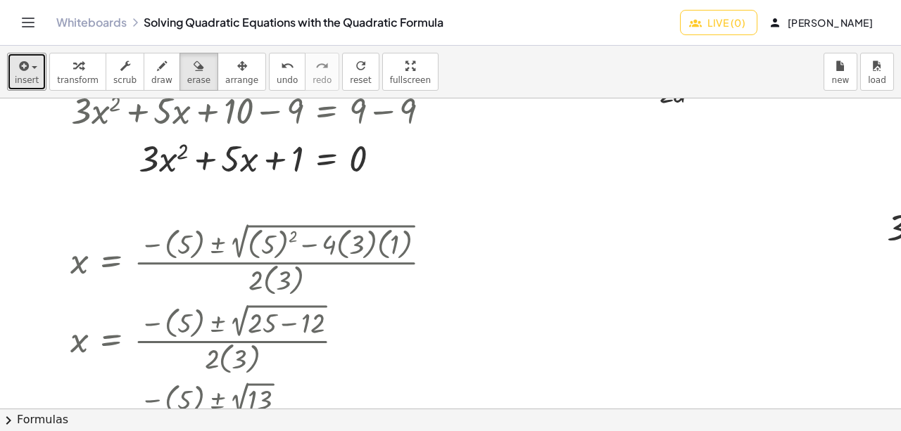
scroll to position [75, 904]
